Goal: Task Accomplishment & Management: Manage account settings

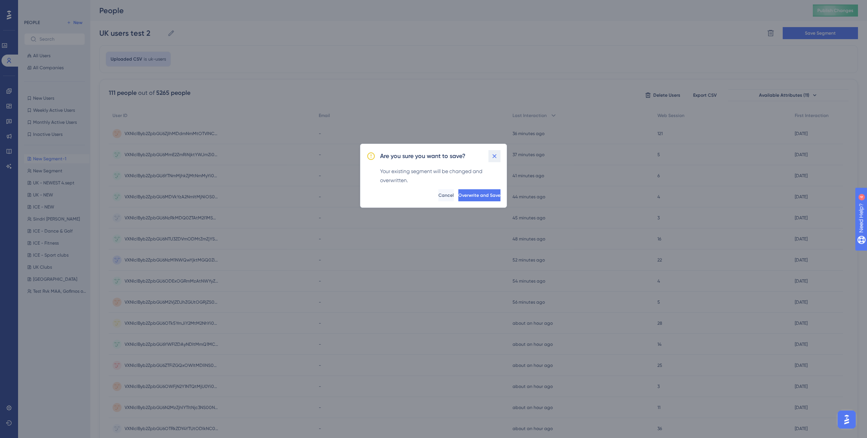
click at [494, 156] on icon at bounding box center [495, 156] width 8 height 8
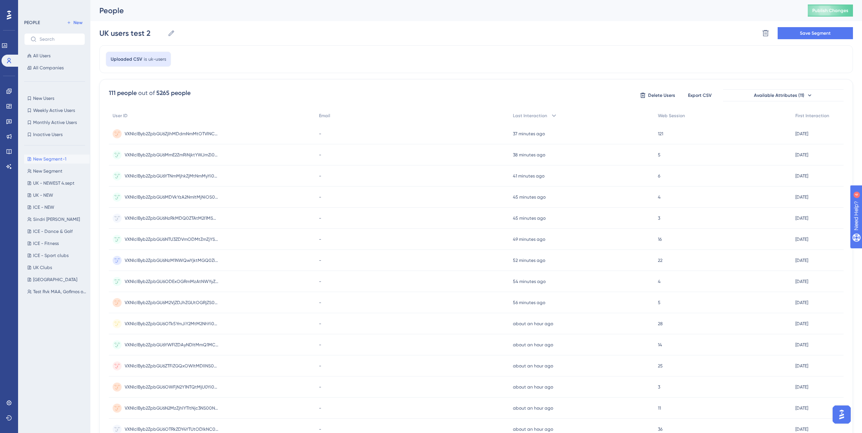
click at [255, 55] on div "Uploaded CSV is uk-users" at bounding box center [475, 59] width 753 height 28
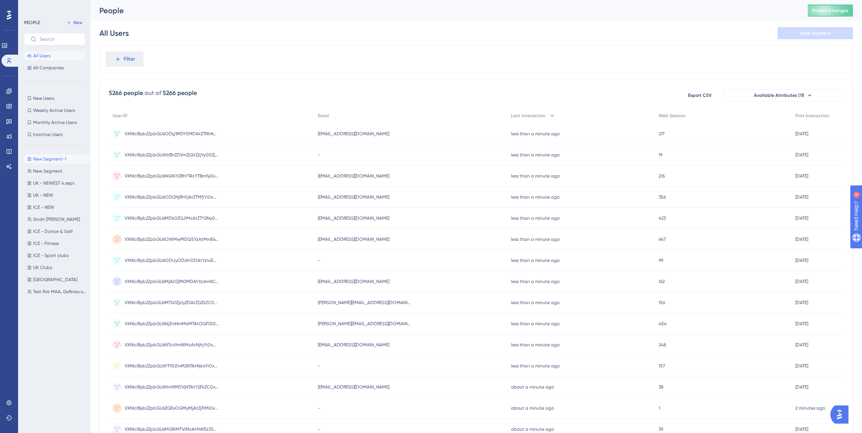
click at [37, 157] on span "New Segment-1" at bounding box center [49, 159] width 33 height 6
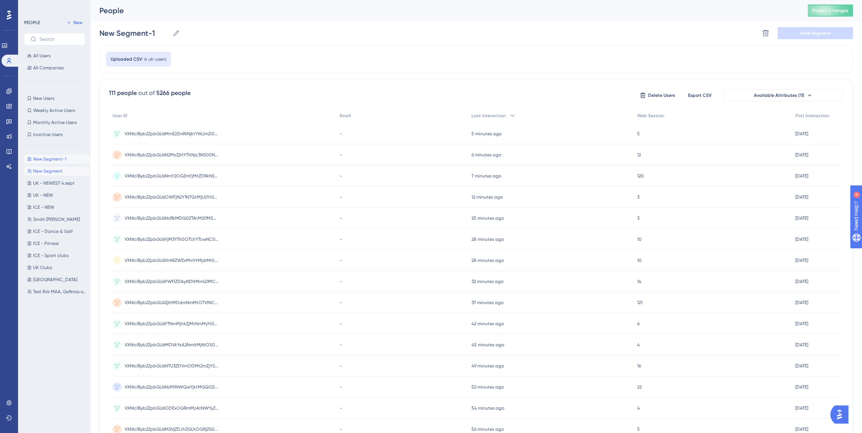
click at [51, 171] on span "New Segment" at bounding box center [47, 171] width 29 height 6
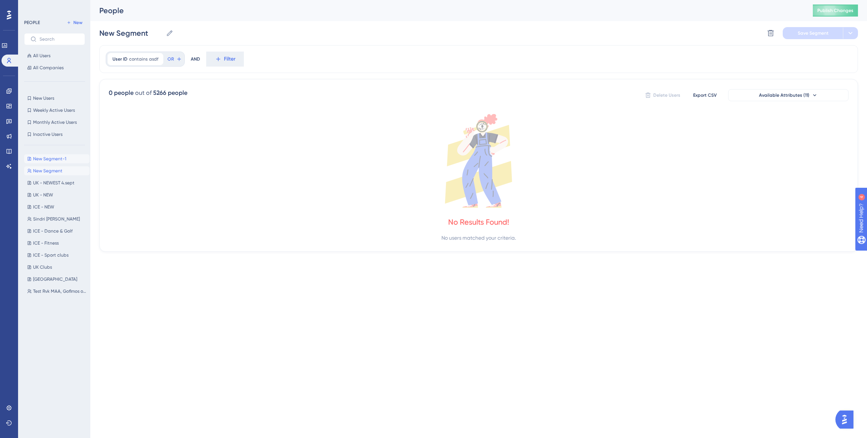
click at [53, 160] on span "New Segment-1" at bounding box center [49, 159] width 33 height 6
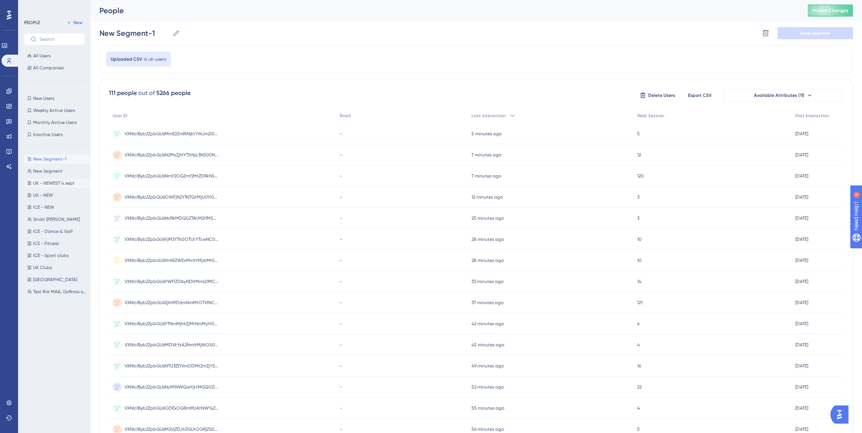
click at [52, 182] on span "UK - NEWEST 4.sept" at bounding box center [53, 183] width 41 height 6
click at [49, 158] on span "New Segment-1" at bounding box center [49, 159] width 33 height 6
click at [49, 183] on span "UK - NEWEST 4.sept" at bounding box center [53, 183] width 41 height 6
click at [52, 160] on span "New Segment-1" at bounding box center [49, 159] width 33 height 6
type input "New Segment-1"
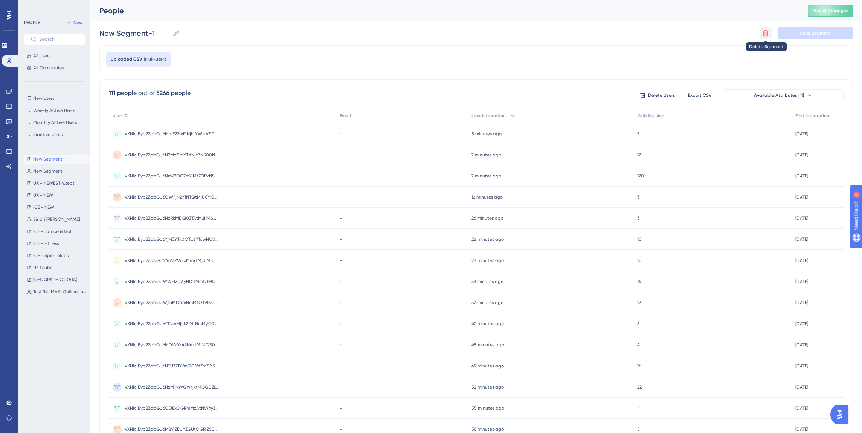
click at [766, 30] on icon at bounding box center [765, 33] width 6 height 6
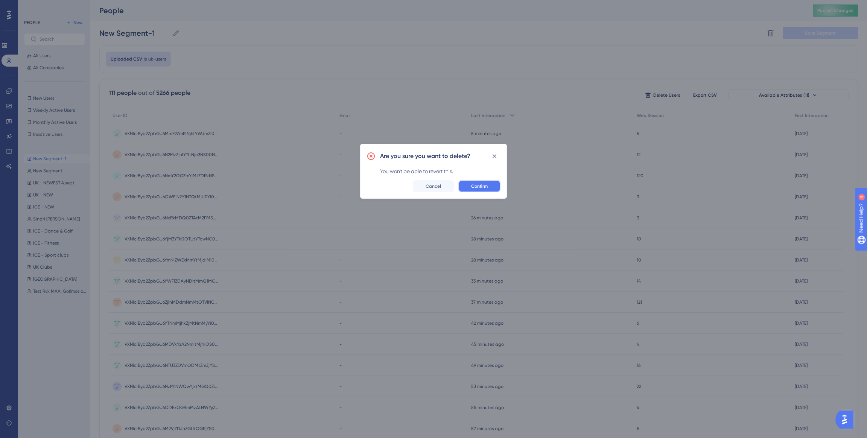
click at [474, 184] on span "Confirm" at bounding box center [479, 186] width 17 height 6
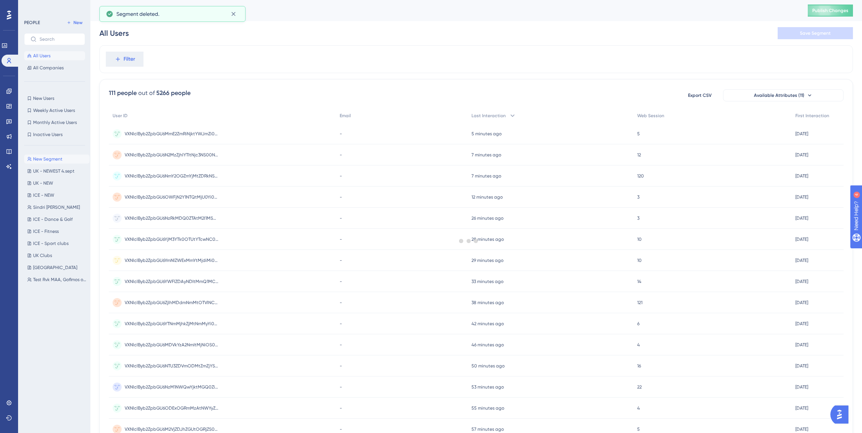
click at [45, 161] on span "New Segment" at bounding box center [47, 159] width 29 height 6
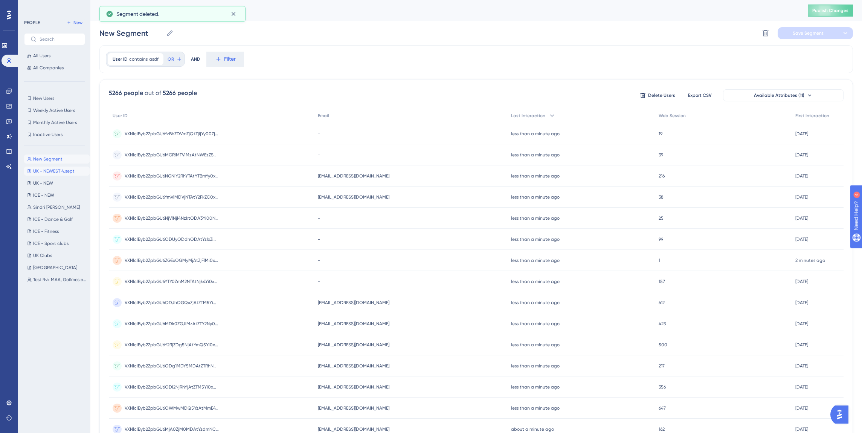
click at [42, 170] on span "UK - NEWEST 4.sept" at bounding box center [53, 171] width 41 height 6
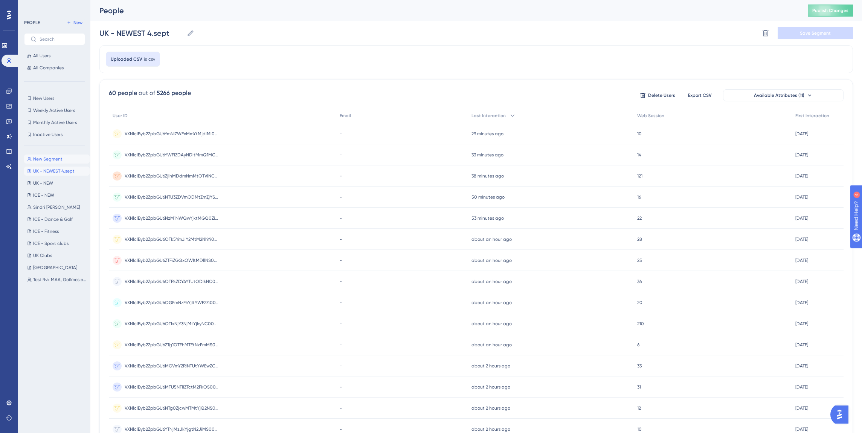
click at [44, 158] on span "New Segment" at bounding box center [47, 159] width 29 height 6
type input "New Segment"
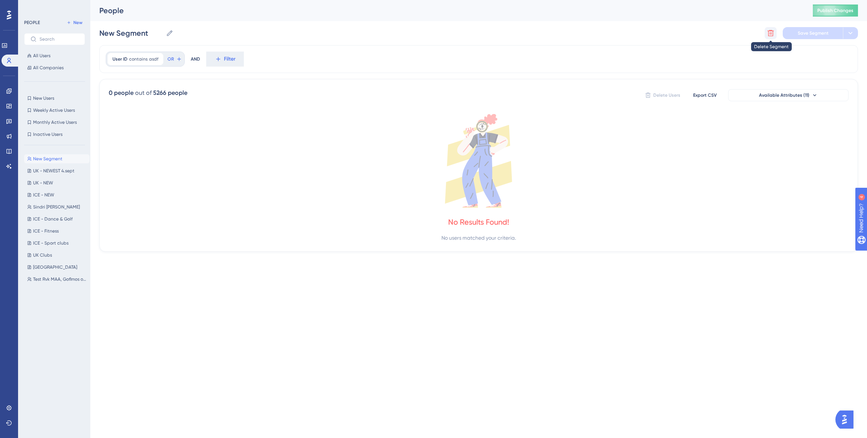
click at [772, 31] on icon at bounding box center [771, 33] width 6 height 6
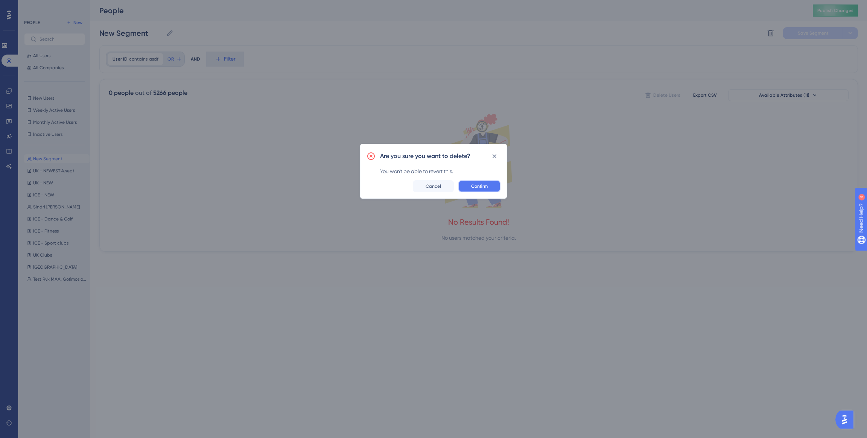
click at [486, 187] on span "Confirm" at bounding box center [479, 186] width 17 height 6
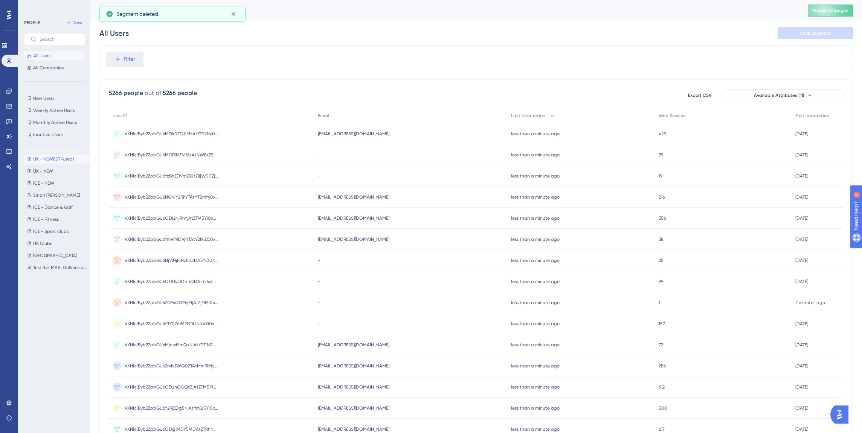
click at [51, 156] on span "UK - NEWEST 4.sept" at bounding box center [53, 159] width 41 height 6
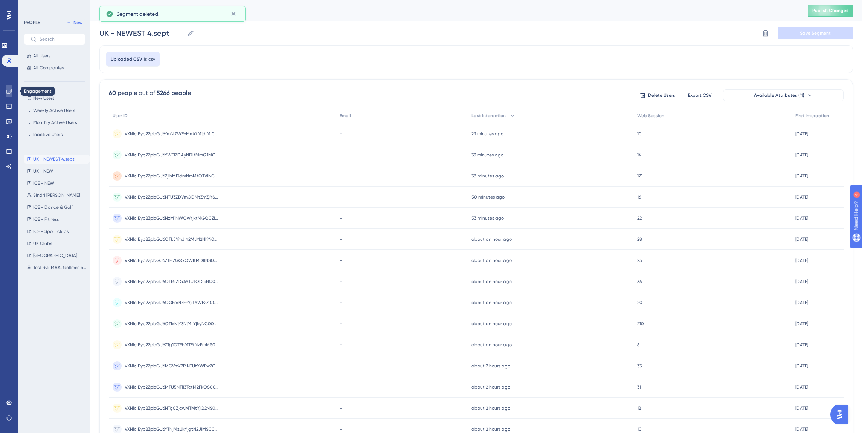
click at [9, 91] on icon at bounding box center [8, 90] width 5 height 5
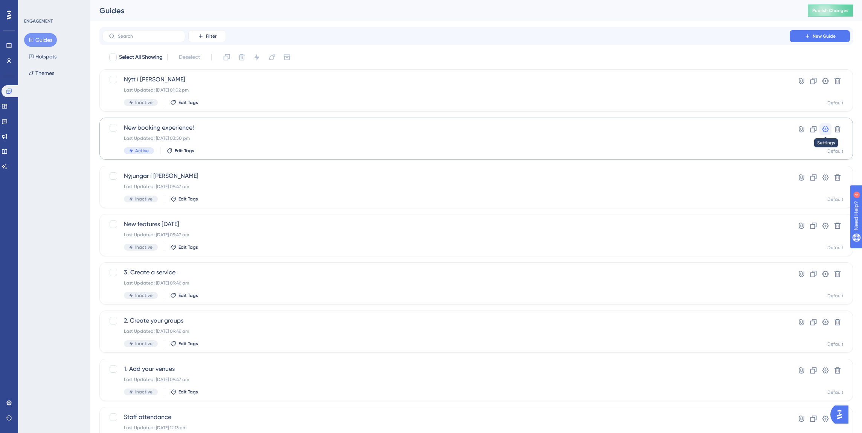
click at [826, 128] on icon at bounding box center [825, 129] width 8 height 8
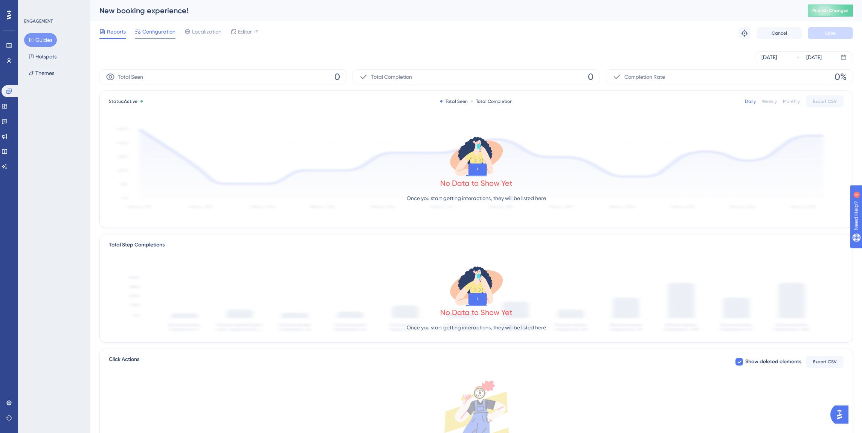
click at [157, 32] on span "Configuration" at bounding box center [158, 31] width 33 height 9
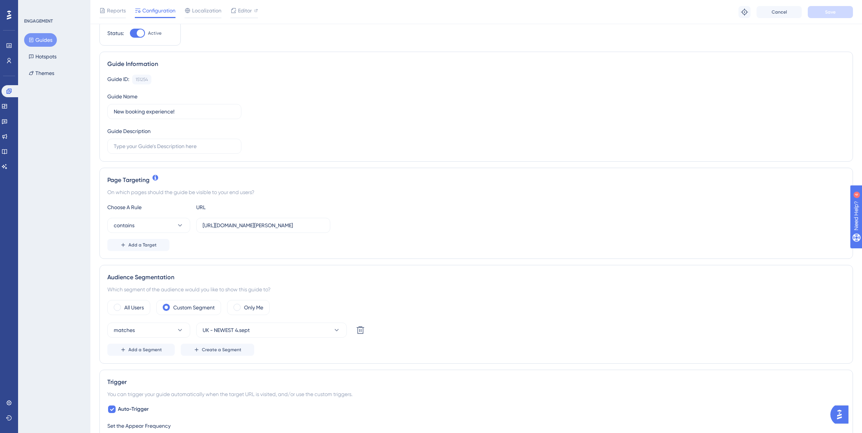
scroll to position [66, 0]
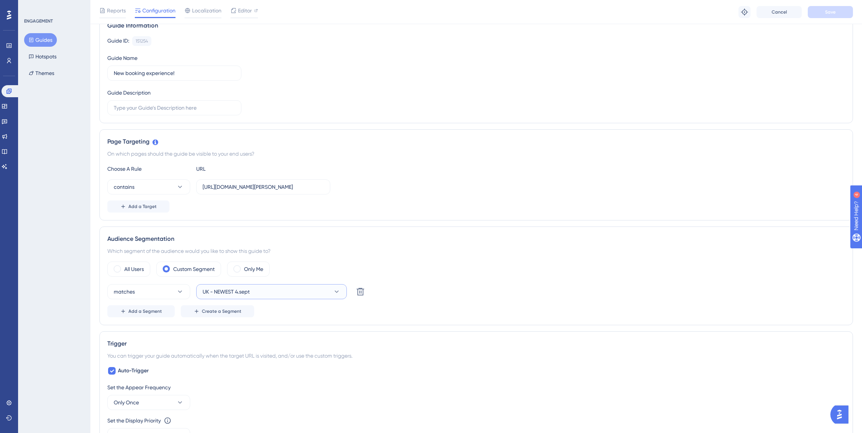
click at [263, 293] on button "UK - NEWEST 4.sept" at bounding box center [271, 291] width 151 height 15
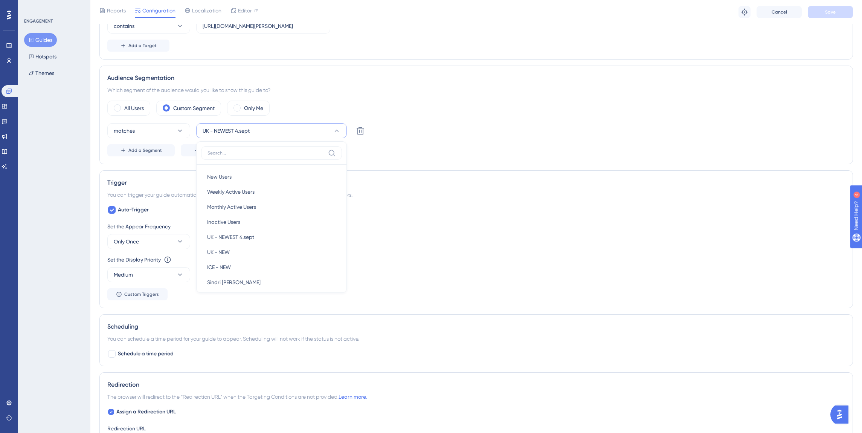
click at [52, 204] on div "ENGAGEMENT Guides Hotspots Themes" at bounding box center [54, 216] width 72 height 433
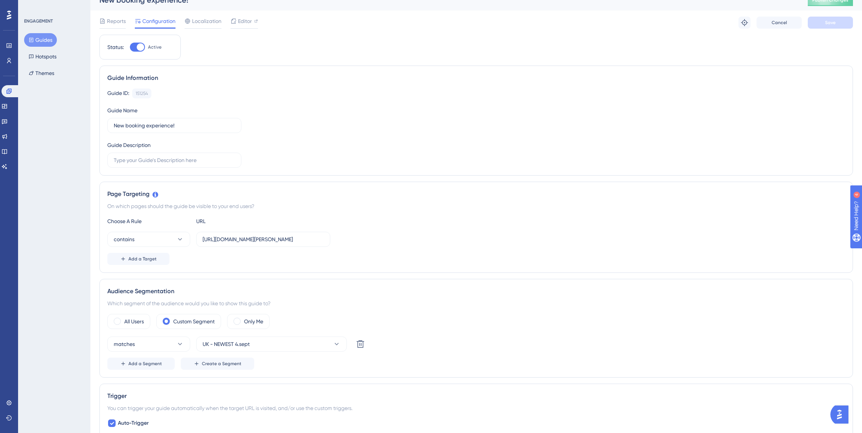
scroll to position [0, 0]
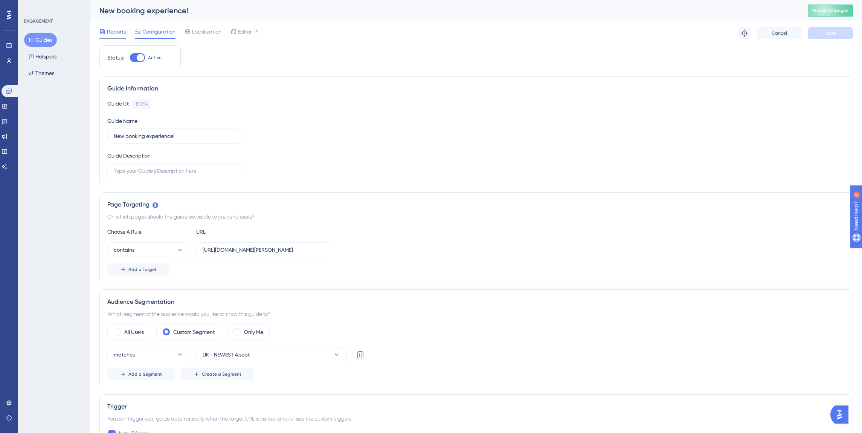
click at [111, 33] on span "Reports" at bounding box center [116, 31] width 19 height 9
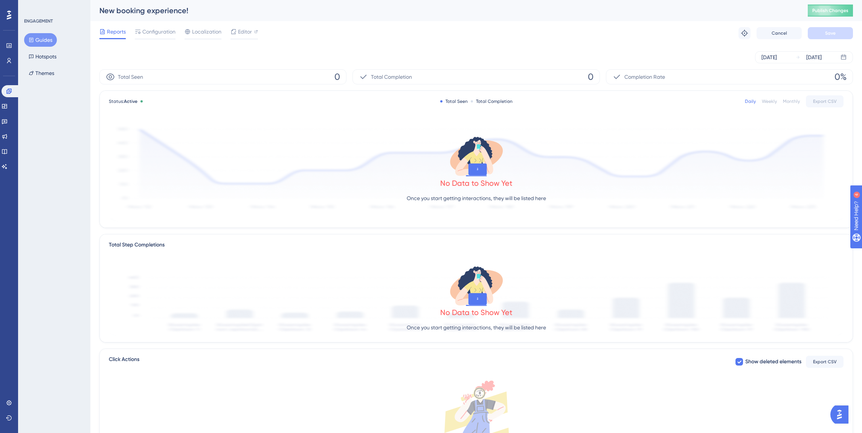
click at [837, 75] on span "0%" at bounding box center [840, 77] width 12 height 12
click at [672, 71] on div "Completion Rate 0%" at bounding box center [729, 76] width 247 height 15
drag, startPoint x: 543, startPoint y: 50, endPoint x: 410, endPoint y: 61, distance: 132.9
click at [542, 50] on div "[DATE] [DATE]" at bounding box center [475, 57] width 753 height 24
click at [828, 11] on span "Publish Changes" at bounding box center [830, 11] width 36 height 6
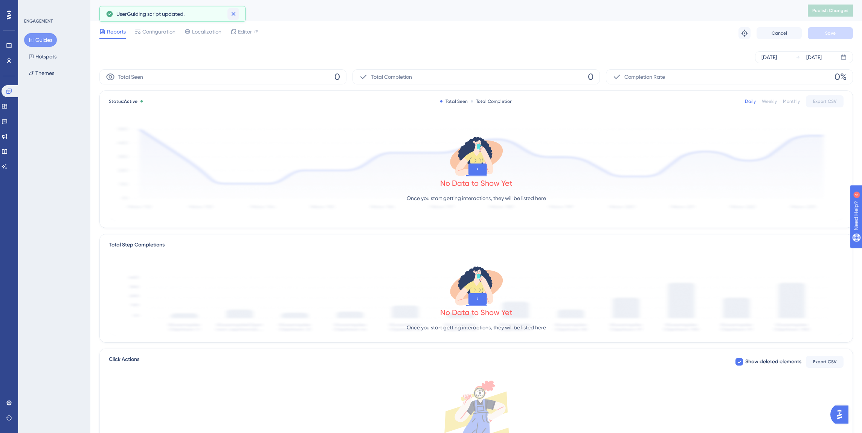
click at [234, 14] on icon at bounding box center [234, 14] width 8 height 8
click at [40, 40] on button "Guides" at bounding box center [40, 40] width 33 height 14
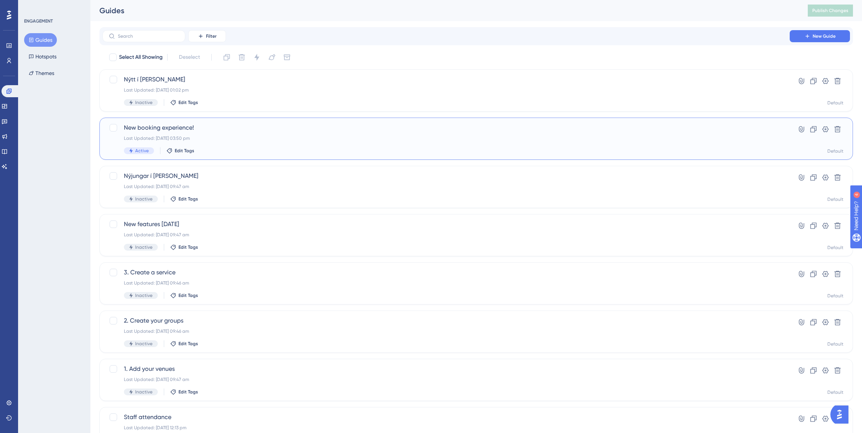
click at [148, 126] on span "New booking experience!" at bounding box center [446, 127] width 644 height 9
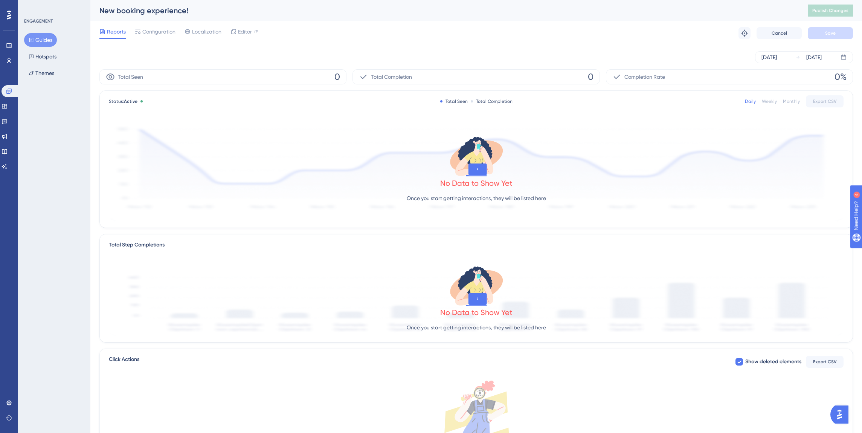
click at [207, 57] on div "[DATE] [DATE]" at bounding box center [475, 57] width 753 height 12
click at [150, 36] on span "Configuration" at bounding box center [158, 31] width 33 height 9
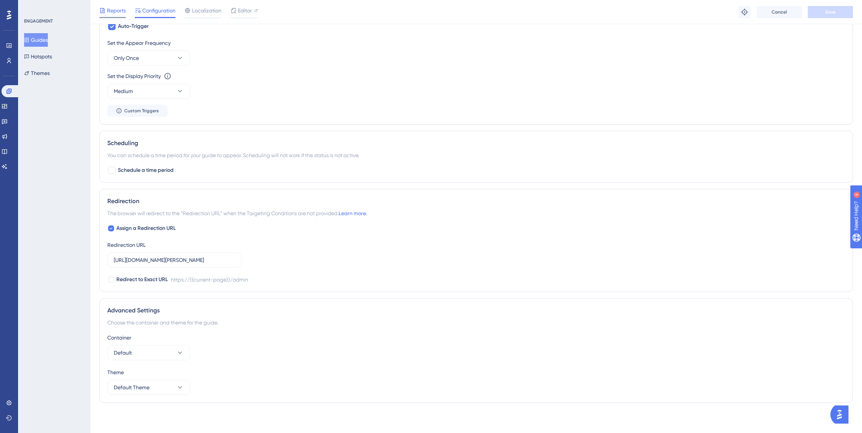
scroll to position [264, 0]
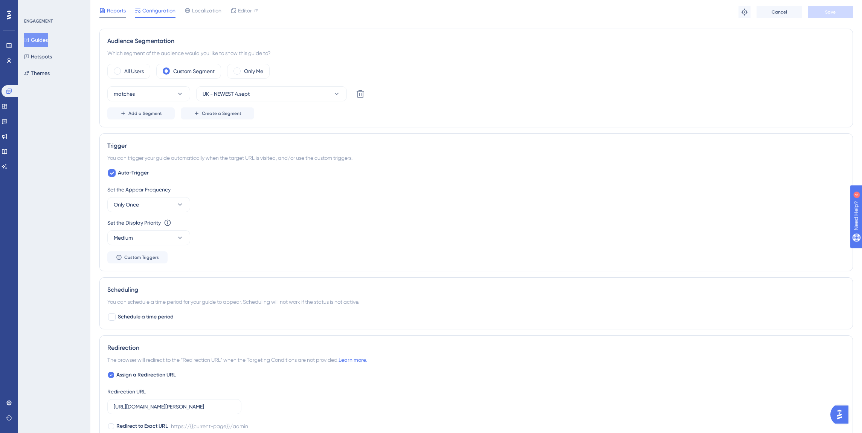
click at [119, 13] on span "Reports" at bounding box center [116, 10] width 19 height 9
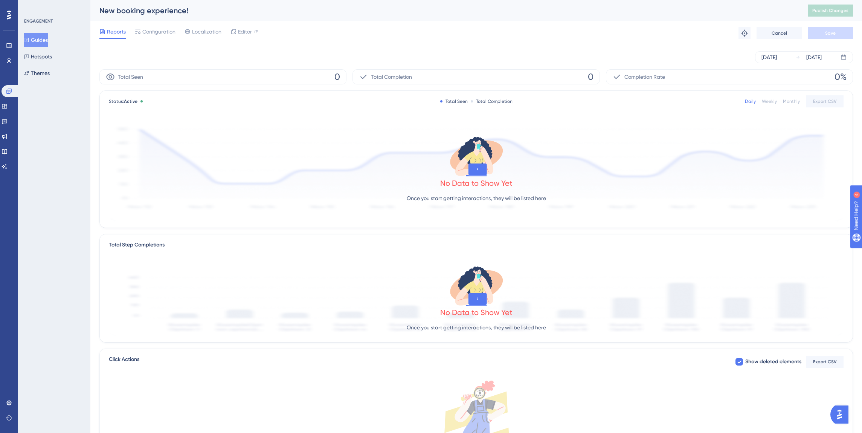
drag, startPoint x: 354, startPoint y: 45, endPoint x: 351, endPoint y: 51, distance: 6.2
click at [354, 45] on div "[DATE] [DATE]" at bounding box center [475, 57] width 753 height 24
click at [463, 29] on div "Reports Configuration Localization Editor Troubleshoot Cancel Save" at bounding box center [475, 33] width 753 height 24
click at [233, 58] on div "[DATE] [DATE]" at bounding box center [475, 57] width 753 height 12
click at [318, 52] on div "[DATE] [DATE]" at bounding box center [475, 57] width 753 height 12
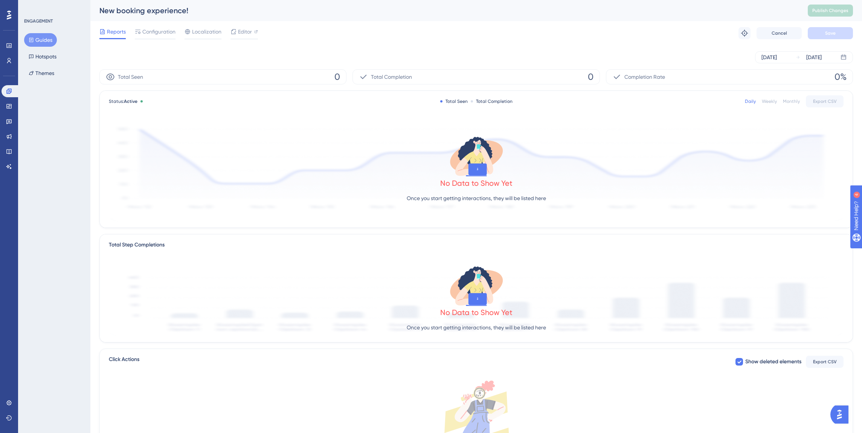
click at [294, 54] on div "[DATE] [DATE]" at bounding box center [475, 57] width 753 height 12
